Goal: Information Seeking & Learning: Learn about a topic

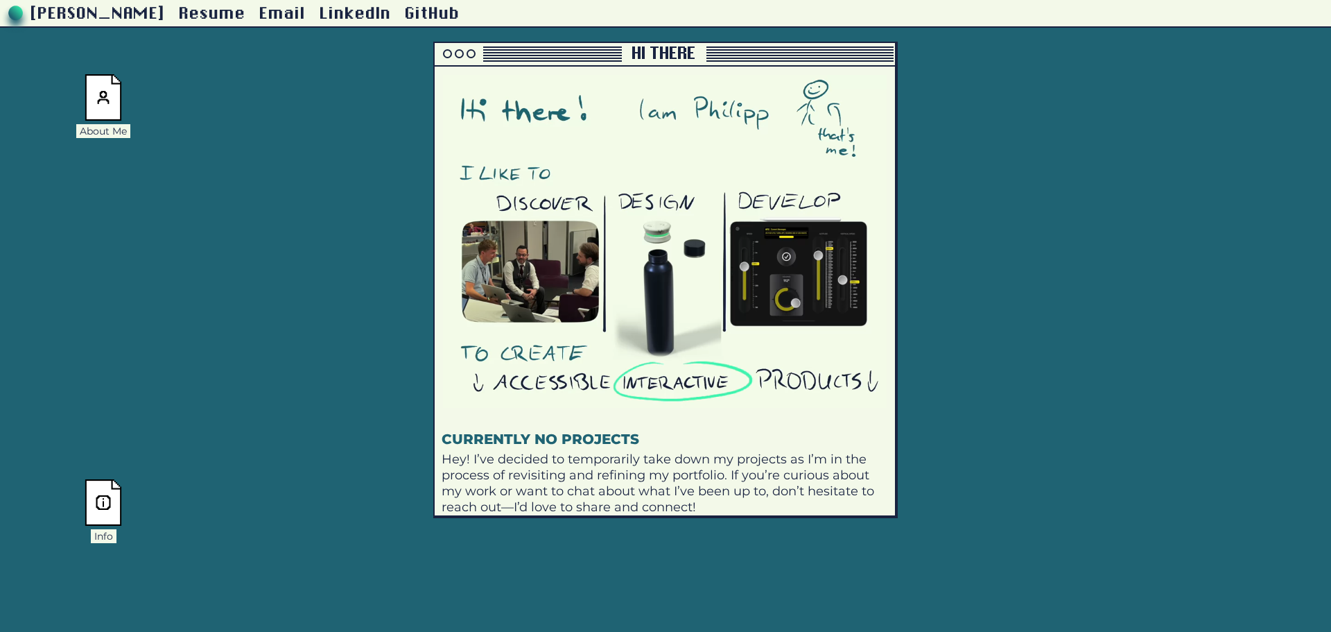
click at [107, 83] on img at bounding box center [103, 97] width 37 height 46
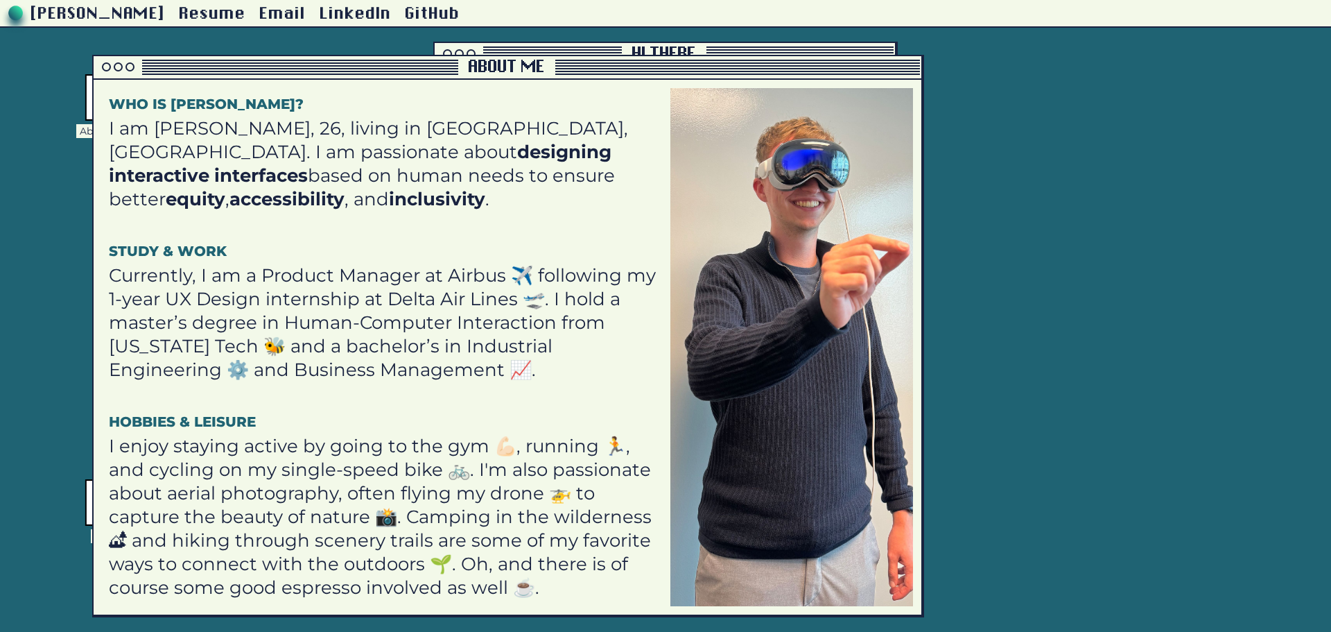
click at [412, 162] on strong "designing interactive interfaces" at bounding box center [360, 164] width 503 height 46
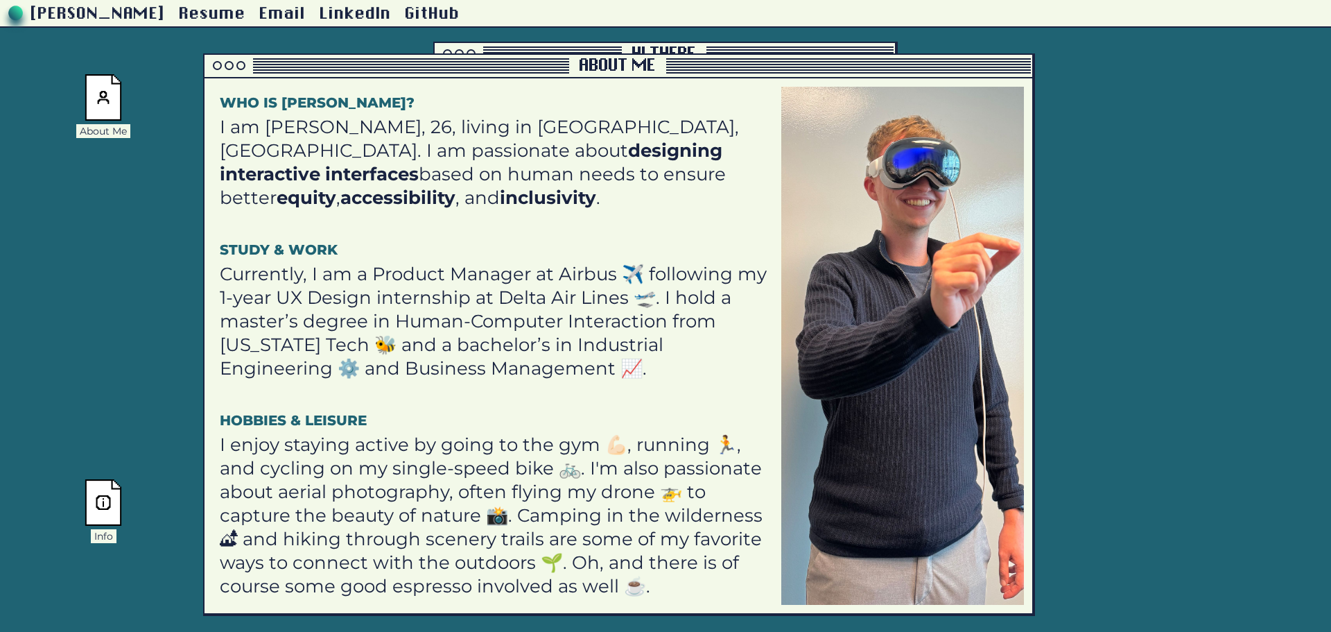
drag, startPoint x: 100, startPoint y: 101, endPoint x: 199, endPoint y: 69, distance: 104.2
click at [205, 78] on div "Who is [PERSON_NAME]? I am [PERSON_NAME], 26, living in [GEOGRAPHIC_DATA], [GEO…" at bounding box center [619, 345] width 828 height 535
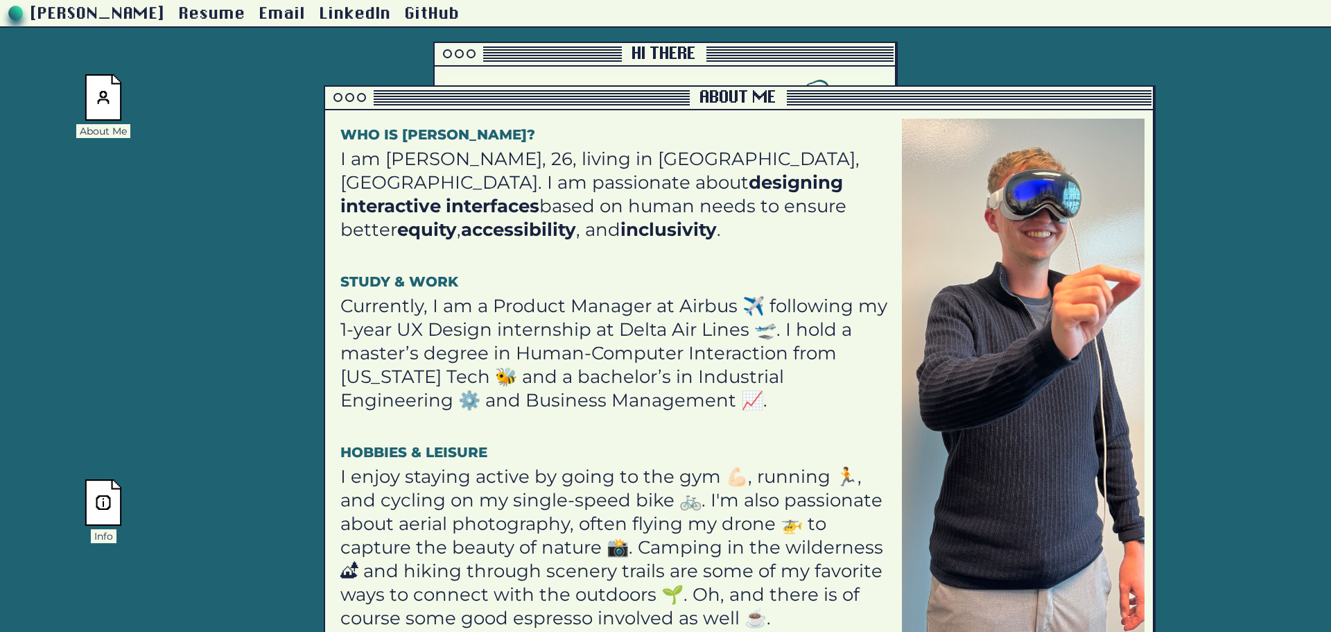
drag, startPoint x: 205, startPoint y: 71, endPoint x: 207, endPoint y: 108, distance: 37.5
click at [334, 119] on div "Who is [PERSON_NAME]? I am [PERSON_NAME], 26, living in [GEOGRAPHIC_DATA], [GEO…" at bounding box center [618, 378] width 569 height 518
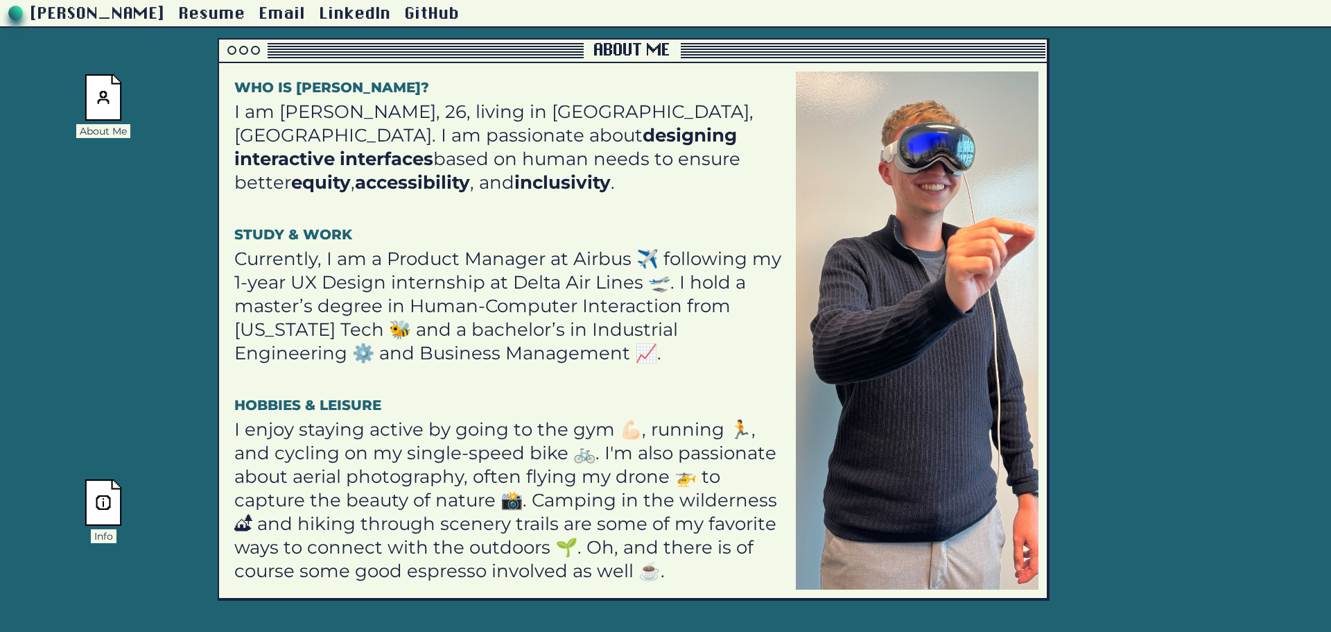
drag, startPoint x: 216, startPoint y: 105, endPoint x: 241, endPoint y: 83, distance: 32.9
click at [241, 83] on h1 "Who is [PERSON_NAME]?" at bounding box center [510, 87] width 552 height 18
click at [238, 93] on h1 "Who is [PERSON_NAME]?" at bounding box center [510, 87] width 552 height 18
click at [237, 90] on h1 "Who is [PERSON_NAME]?" at bounding box center [510, 87] width 552 height 18
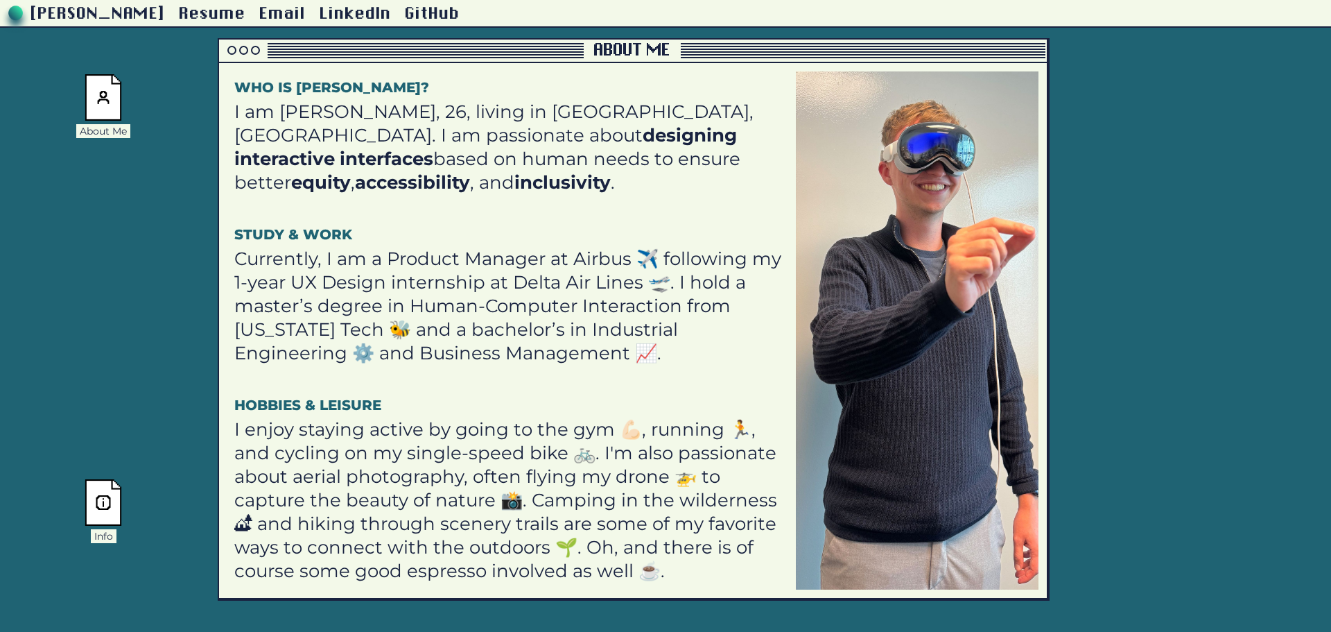
click at [237, 90] on h1 "Who is [PERSON_NAME]?" at bounding box center [510, 87] width 552 height 18
click at [365, 307] on p "Currently, I am a Product Manager at Airbus ✈️ following my 1-year UX Design in…" at bounding box center [510, 306] width 552 height 118
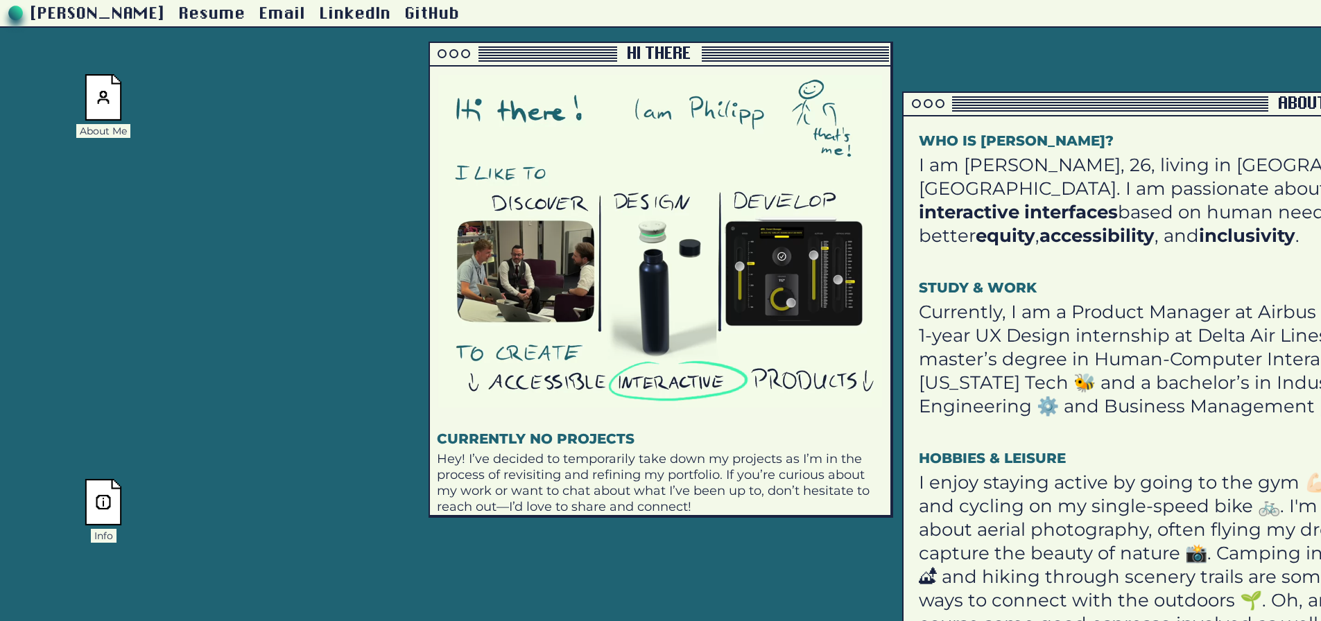
drag, startPoint x: 348, startPoint y: 55, endPoint x: 1032, endPoint y: 109, distance: 686.5
click at [1032, 109] on div at bounding box center [1085, 103] width 365 height 15
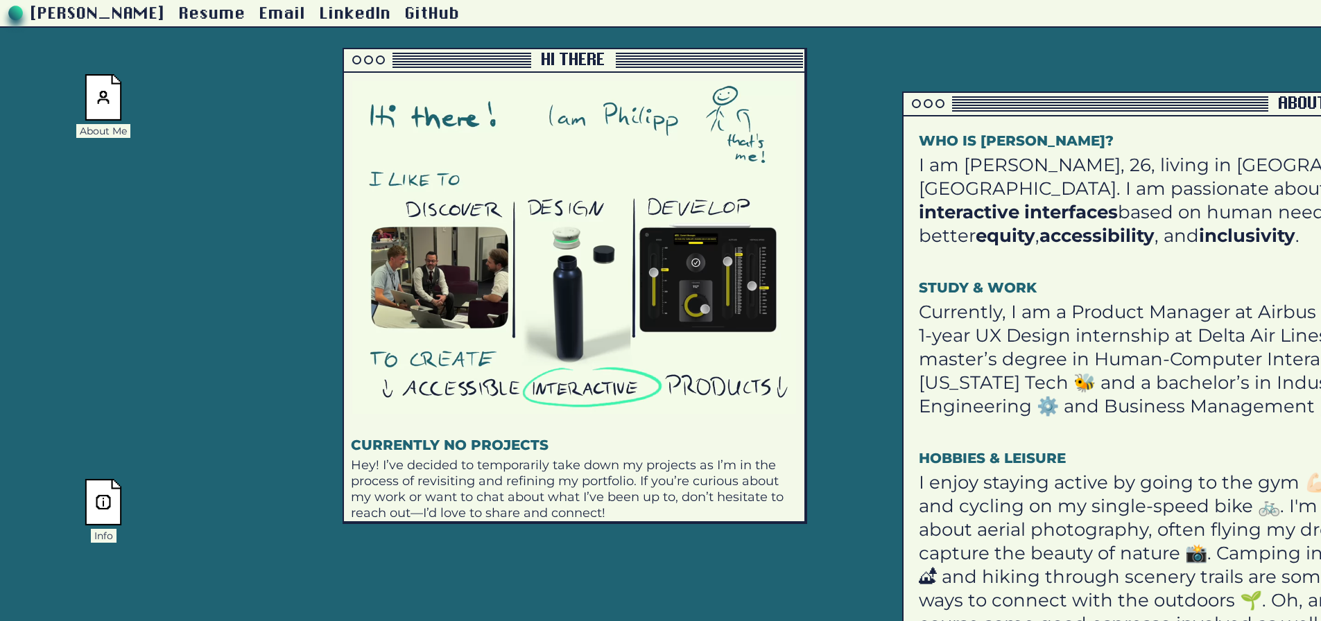
drag, startPoint x: 620, startPoint y: 55, endPoint x: 488, endPoint y: 69, distance: 132.5
click at [488, 69] on div "Hi there" at bounding box center [574, 61] width 460 height 24
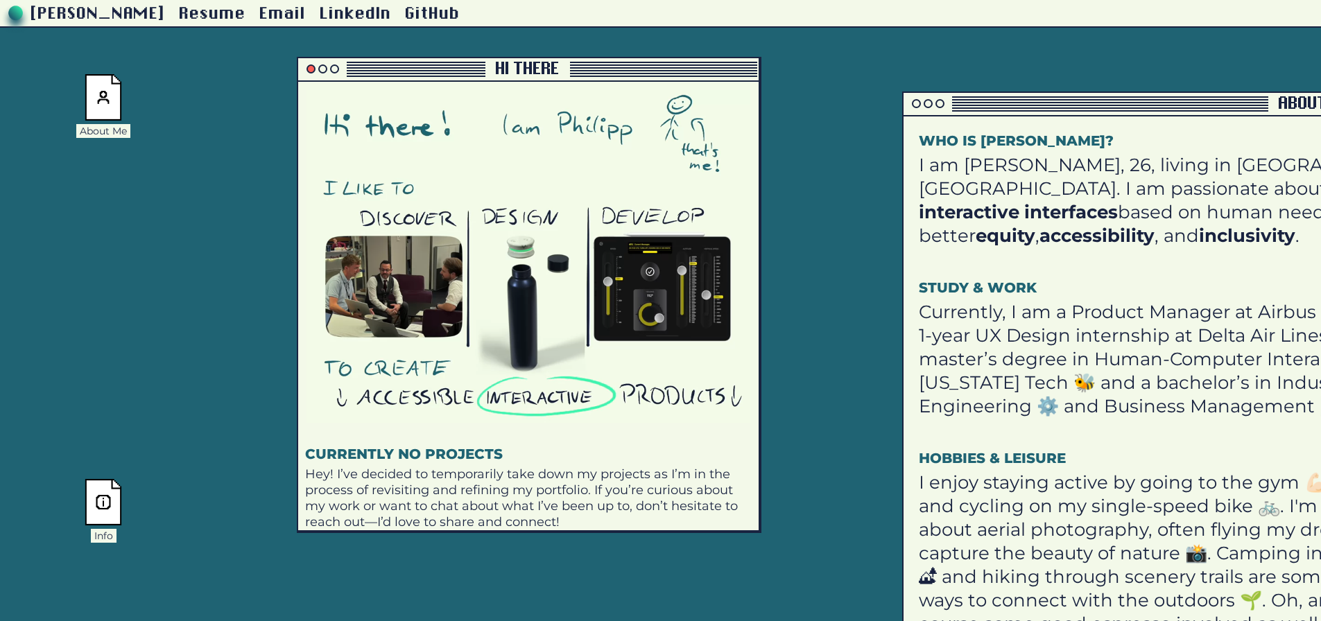
click at [311, 69] on div at bounding box center [310, 68] width 9 height 9
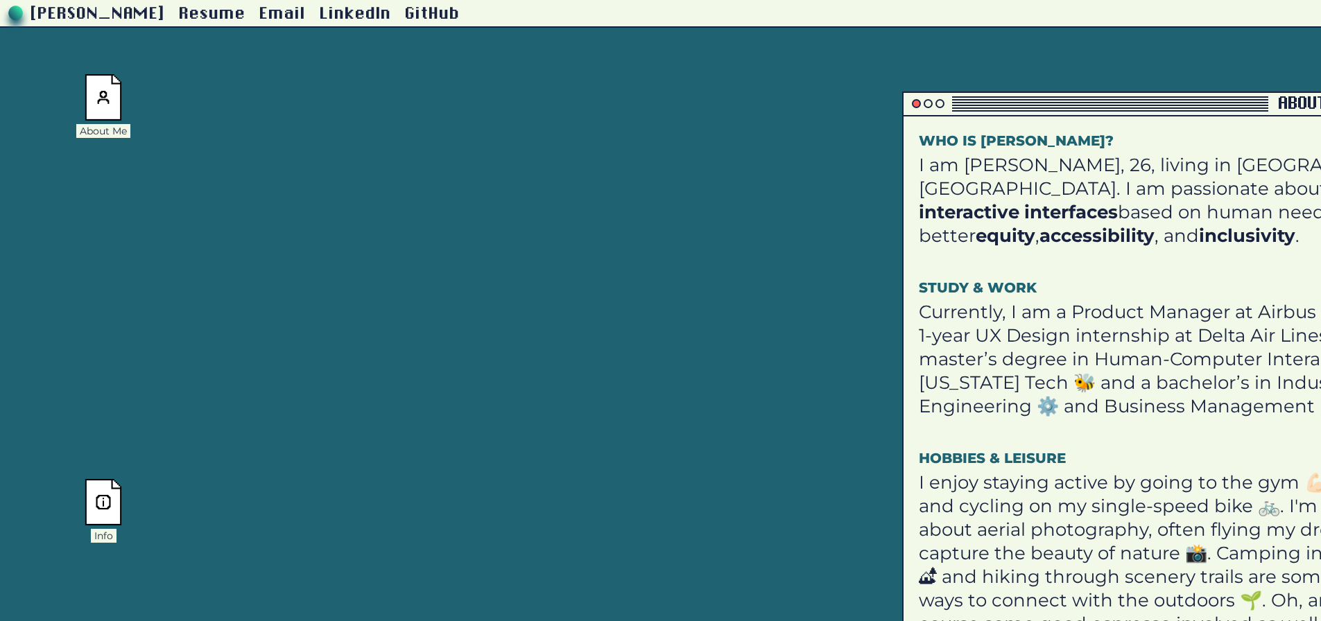
click at [918, 105] on div at bounding box center [916, 103] width 9 height 9
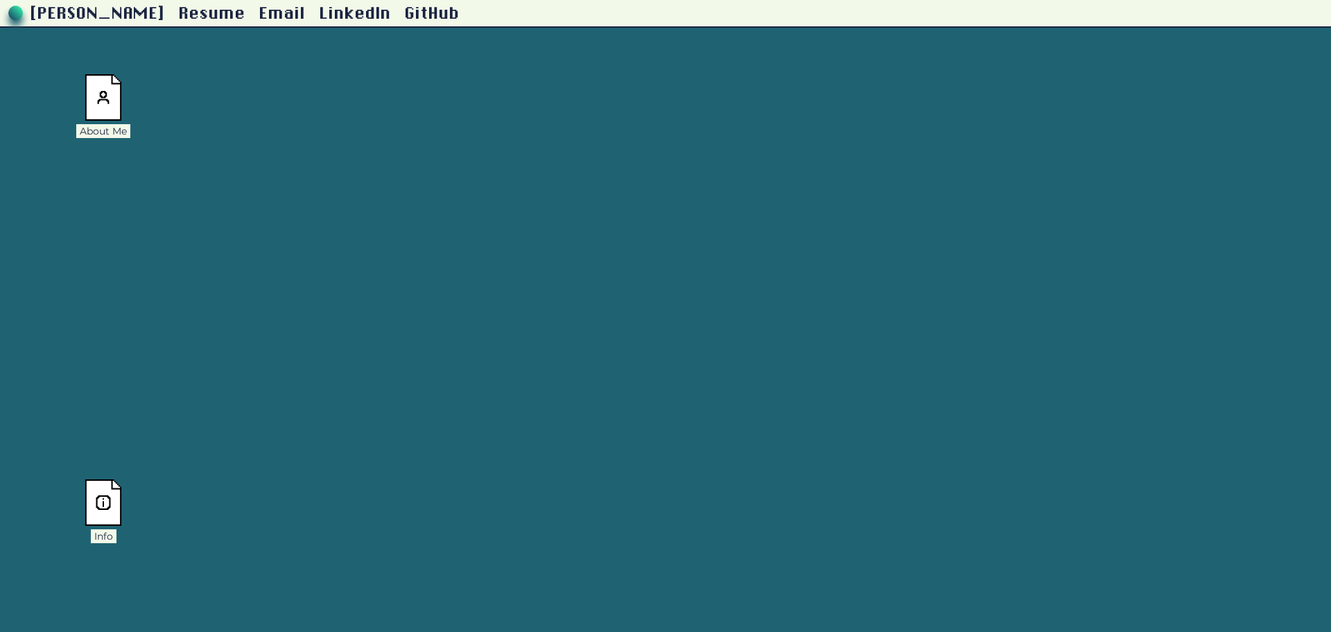
click at [100, 101] on img at bounding box center [103, 97] width 37 height 46
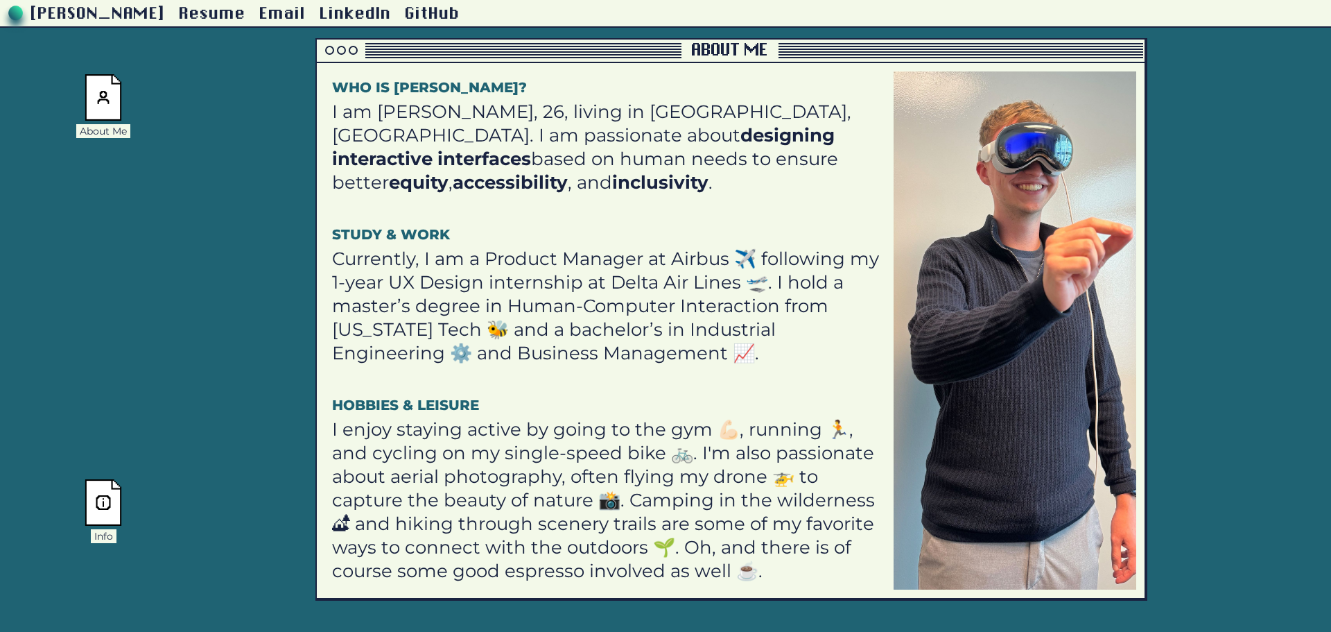
drag, startPoint x: 1072, startPoint y: 106, endPoint x: 485, endPoint y: 53, distance: 589.0
click at [485, 53] on div at bounding box center [499, 50] width 365 height 15
drag, startPoint x: 750, startPoint y: 53, endPoint x: 750, endPoint y: 66, distance: 12.5
click at [750, 59] on div "About Me" at bounding box center [730, 50] width 83 height 17
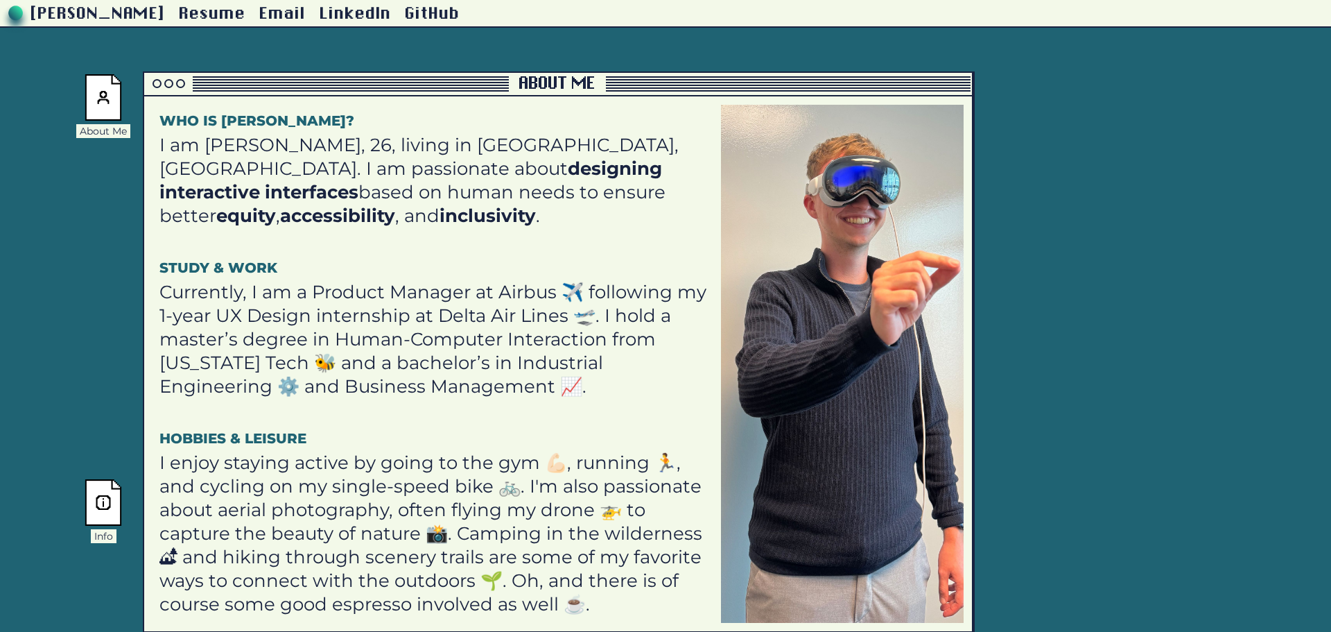
drag, startPoint x: 774, startPoint y: 60, endPoint x: 725, endPoint y: 51, distance: 49.4
click at [725, 73] on div "About Me" at bounding box center [558, 85] width 828 height 24
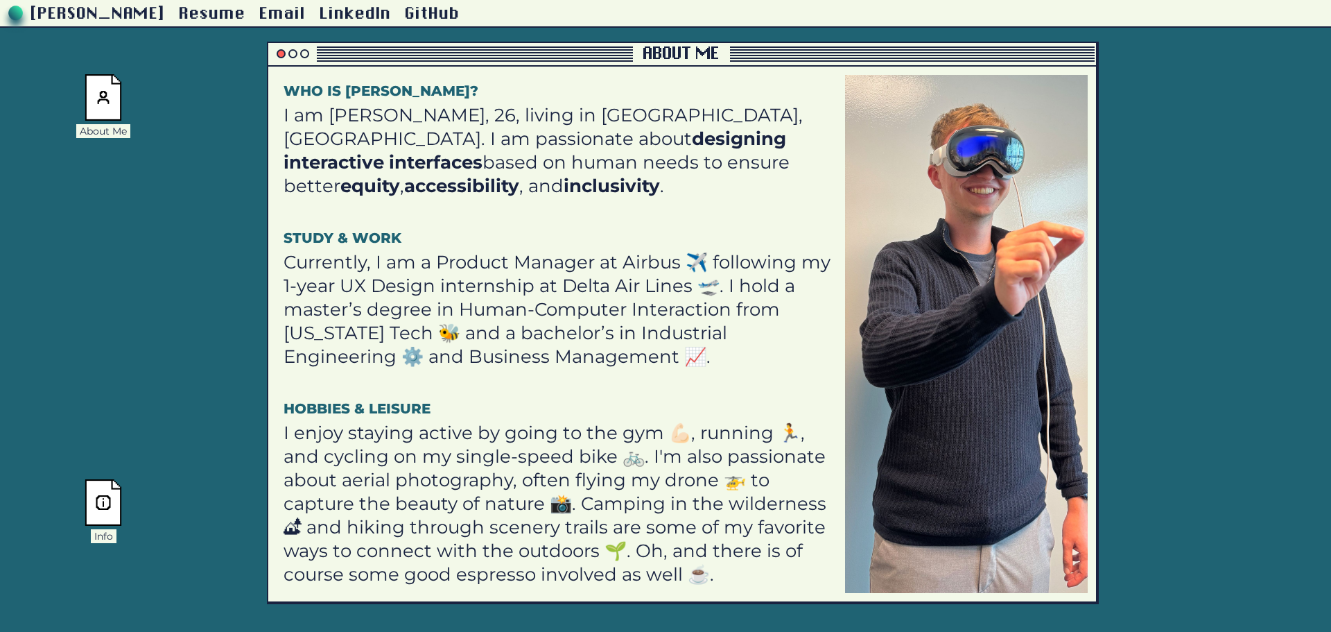
click at [284, 52] on div at bounding box center [281, 53] width 9 height 9
